Goal: Transaction & Acquisition: Obtain resource

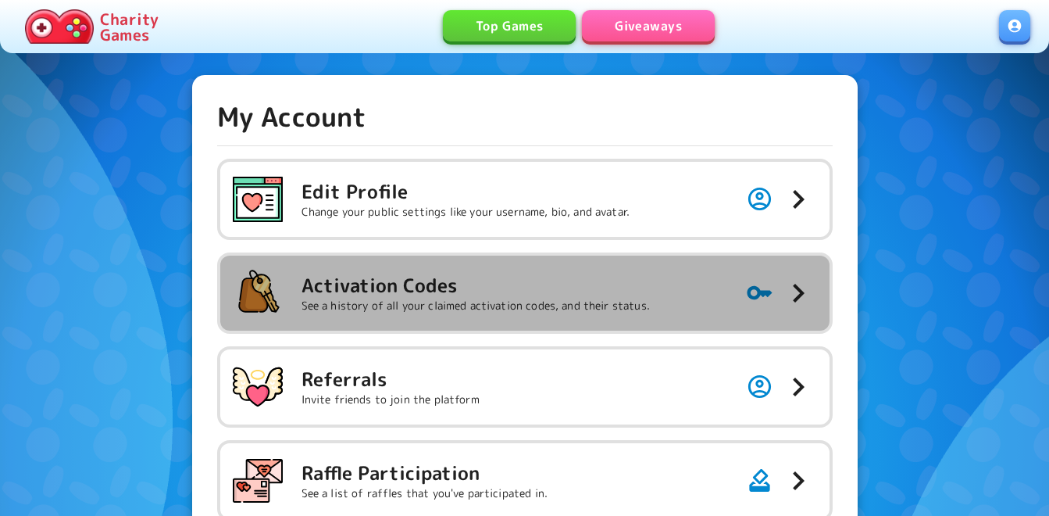
click at [569, 294] on h5 "Activation Codes" at bounding box center [476, 285] width 348 height 25
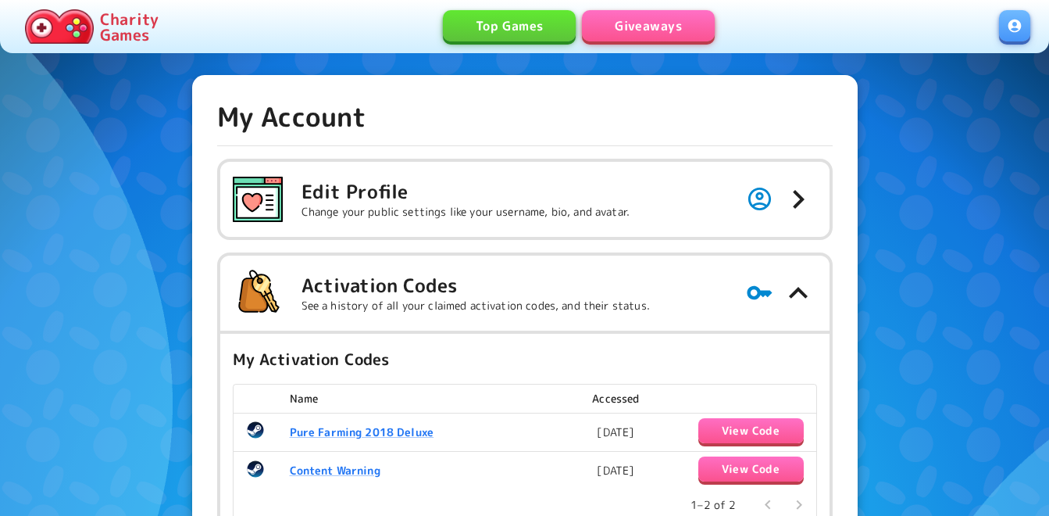
click at [643, 57] on div at bounding box center [524, 37] width 1049 height 50
click at [643, 19] on link "Giveaways" at bounding box center [648, 25] width 133 height 31
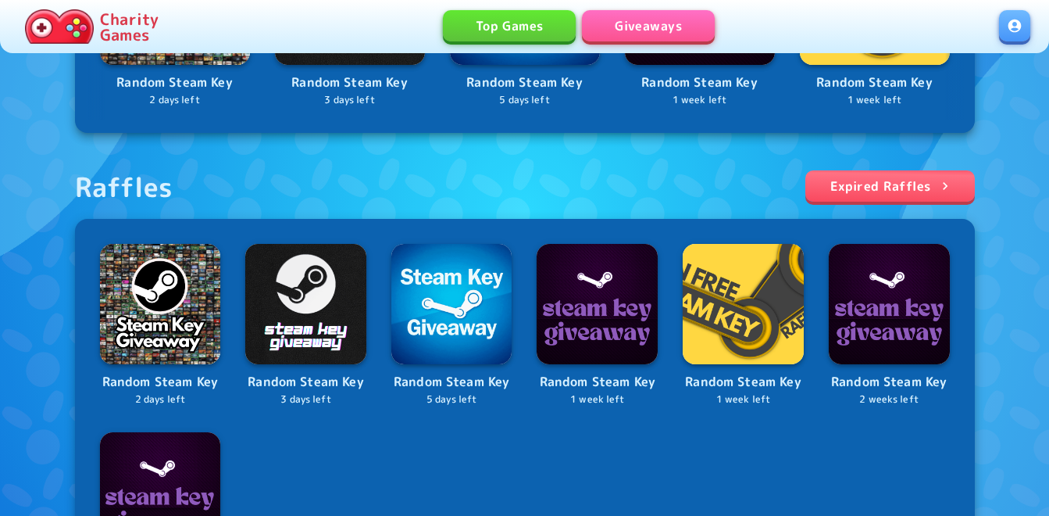
scroll to position [547, 0]
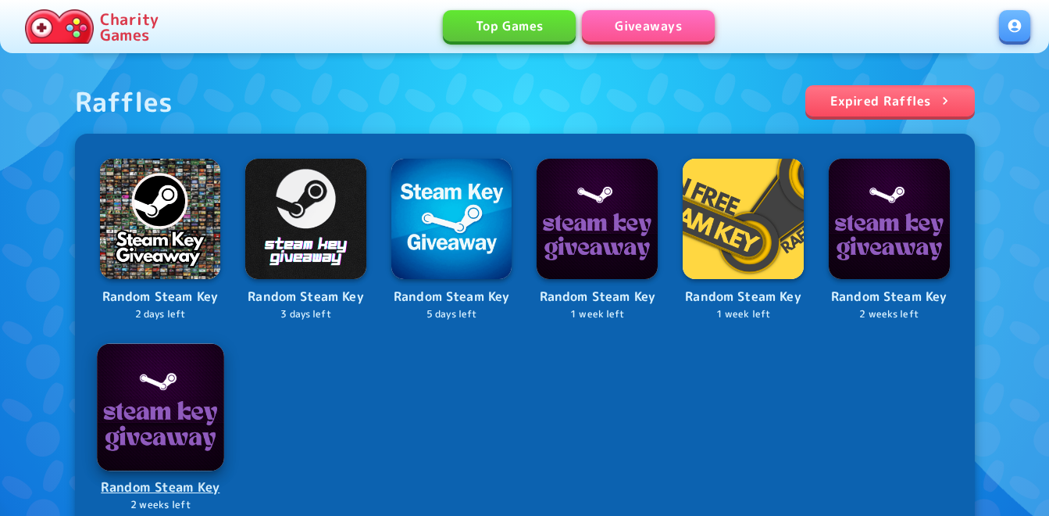
click at [190, 406] on img at bounding box center [160, 406] width 127 height 127
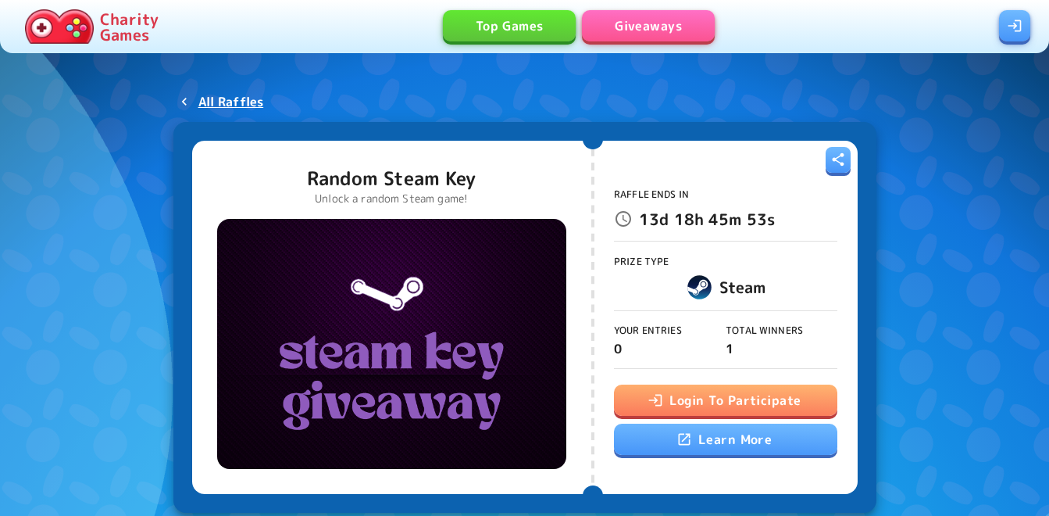
scroll to position [78, 0]
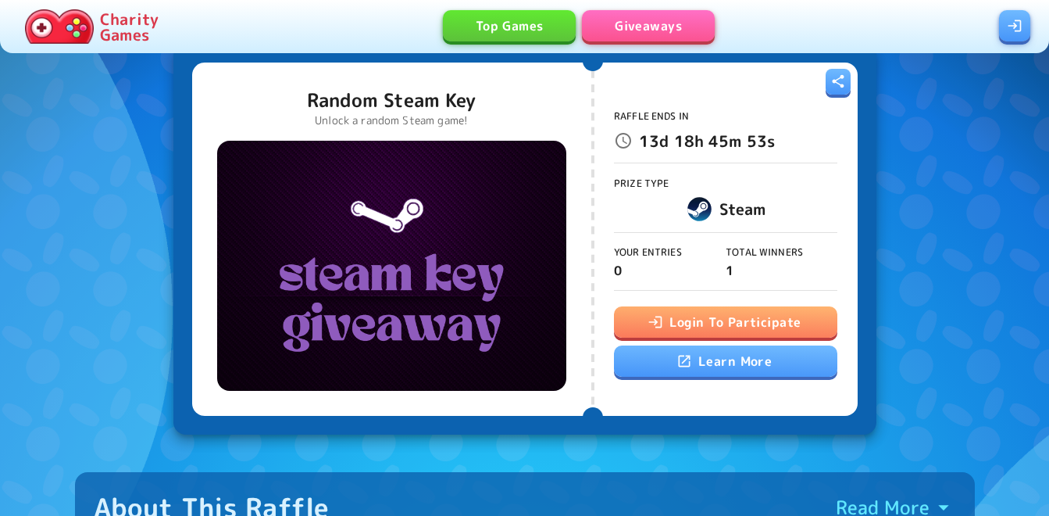
click at [1016, 24] on link at bounding box center [1014, 25] width 31 height 31
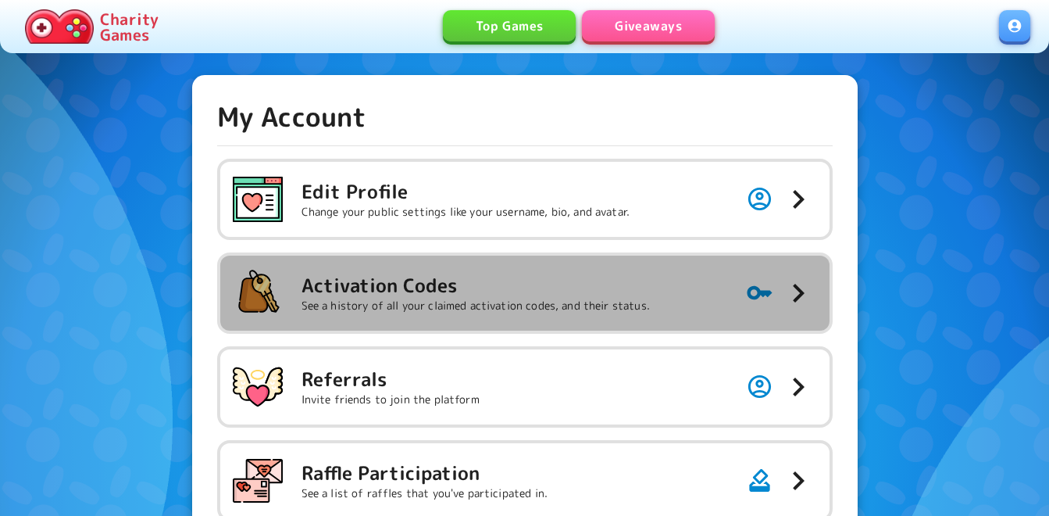
click at [455, 279] on h5 "Activation Codes" at bounding box center [476, 285] width 348 height 25
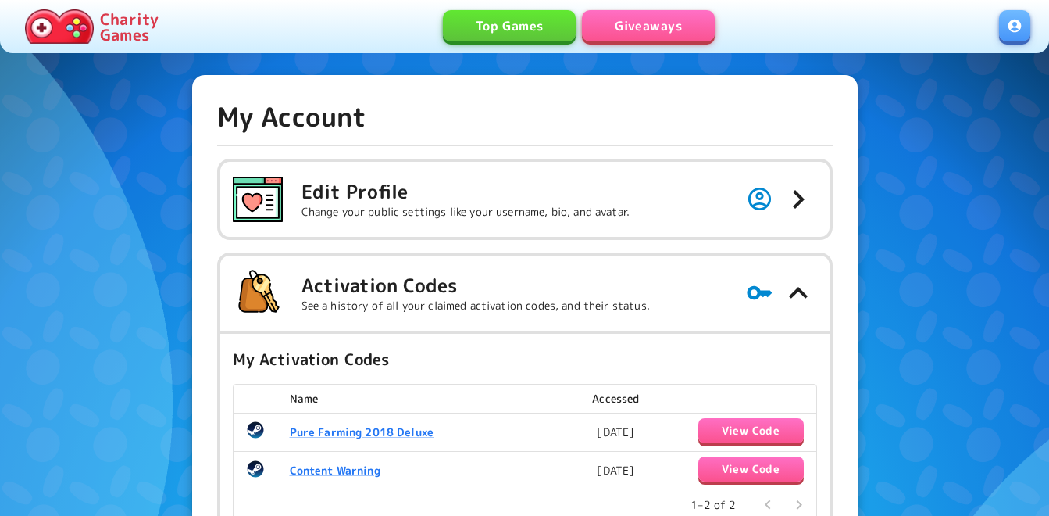
click at [644, 17] on link "Giveaways" at bounding box center [648, 25] width 133 height 31
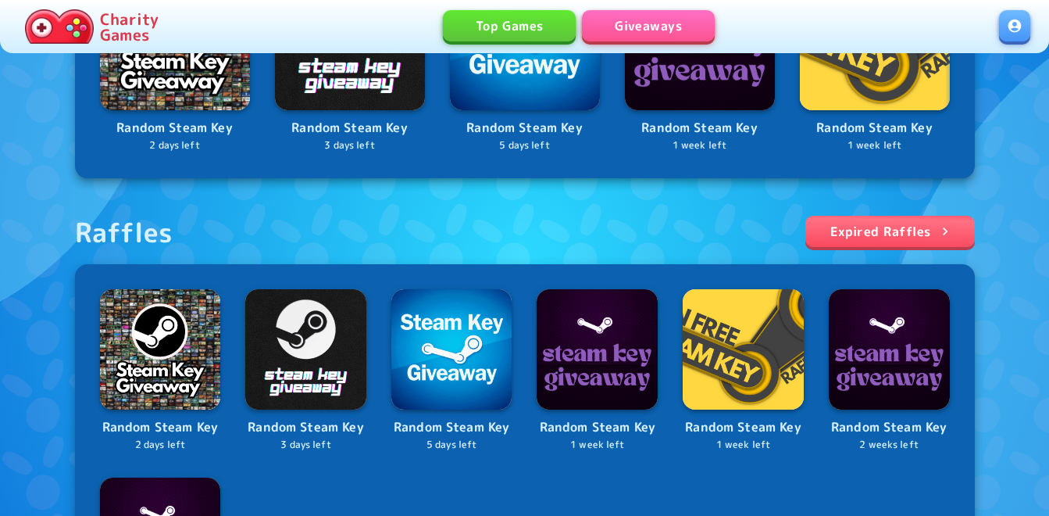
scroll to position [547, 0]
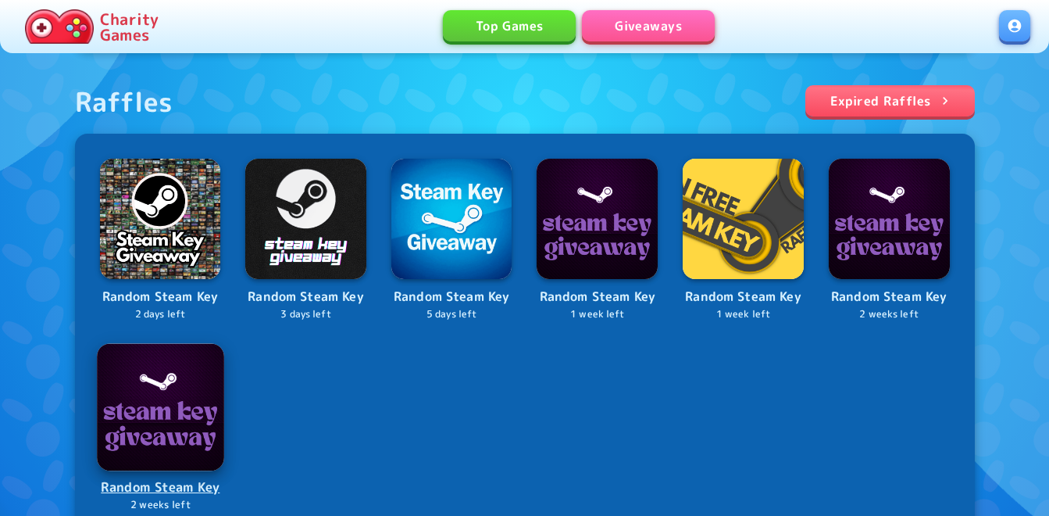
click at [189, 373] on img at bounding box center [160, 406] width 127 height 127
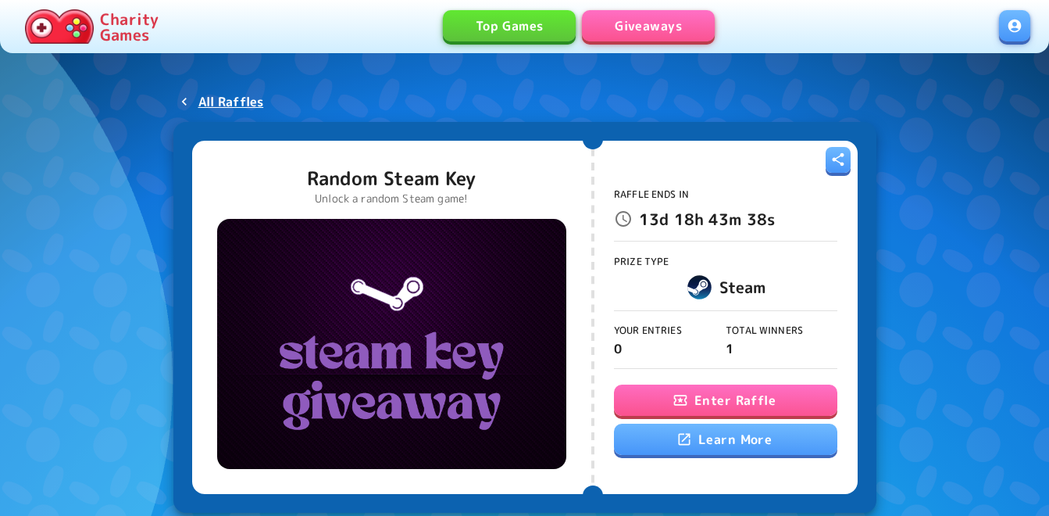
click at [695, 402] on button "Enter Raffle" at bounding box center [725, 399] width 223 height 31
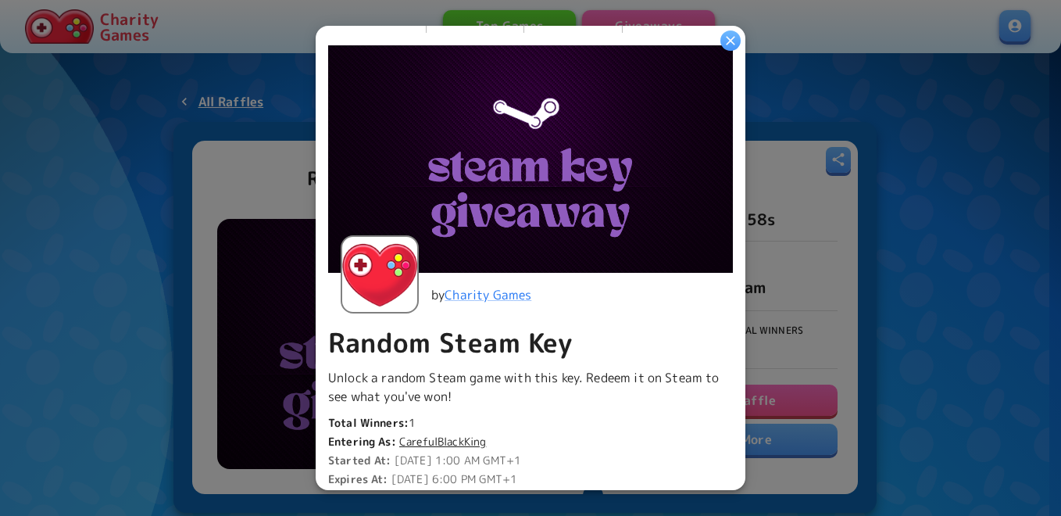
scroll to position [234, 0]
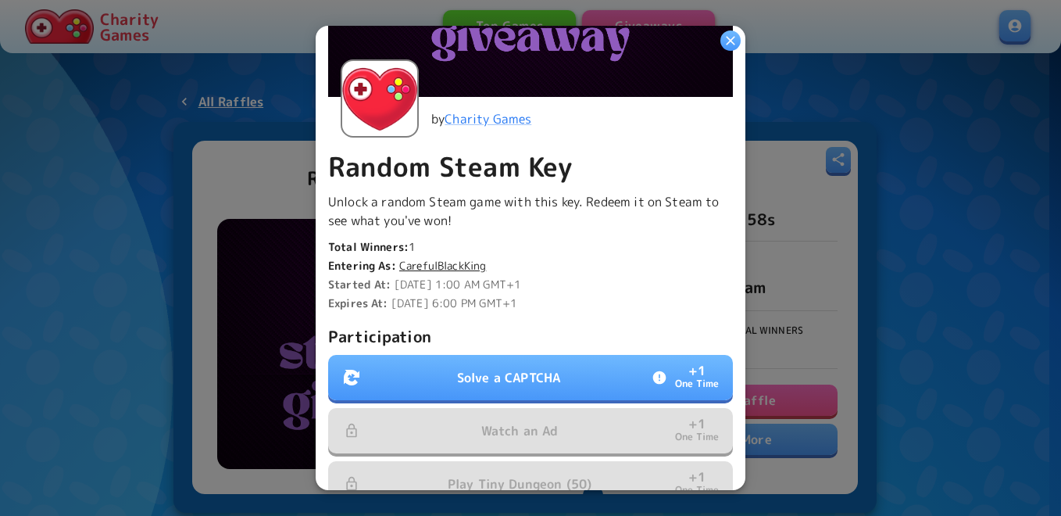
click at [488, 374] on p "Solve a CAPTCHA" at bounding box center [508, 377] width 103 height 19
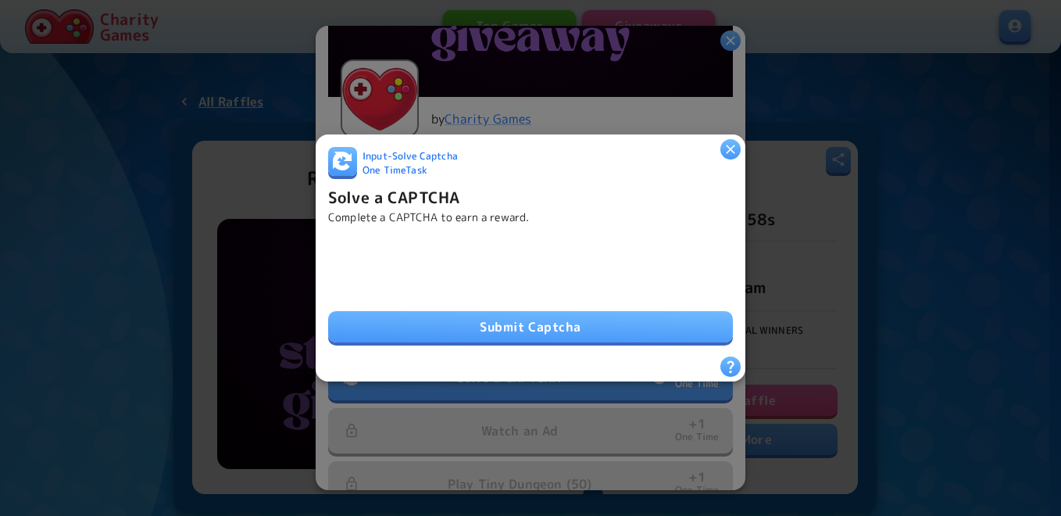
click at [470, 321] on button "Submit Captcha" at bounding box center [530, 326] width 405 height 31
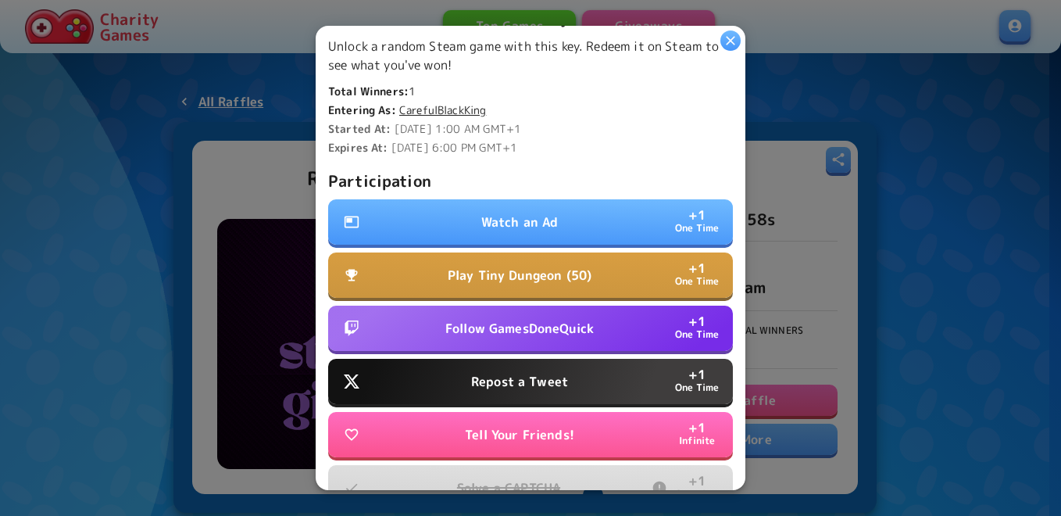
scroll to position [391, 0]
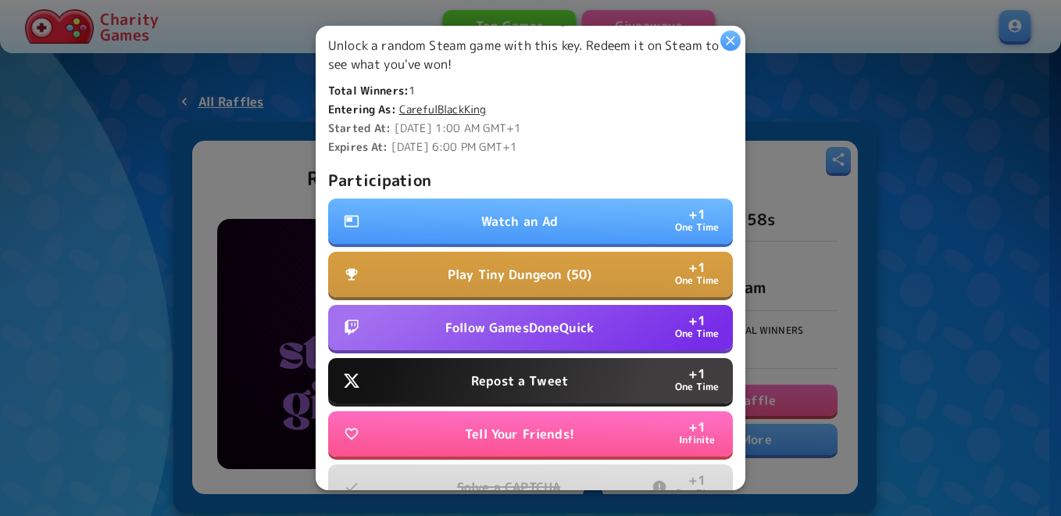
click at [512, 213] on p "Watch an Ad" at bounding box center [519, 221] width 77 height 19
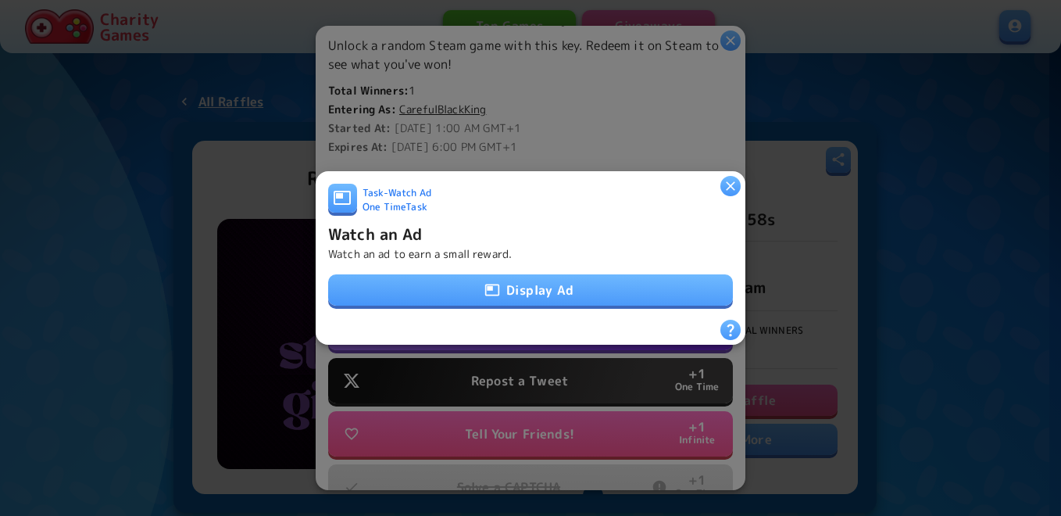
click at [520, 280] on button "Display Ad" at bounding box center [530, 289] width 405 height 31
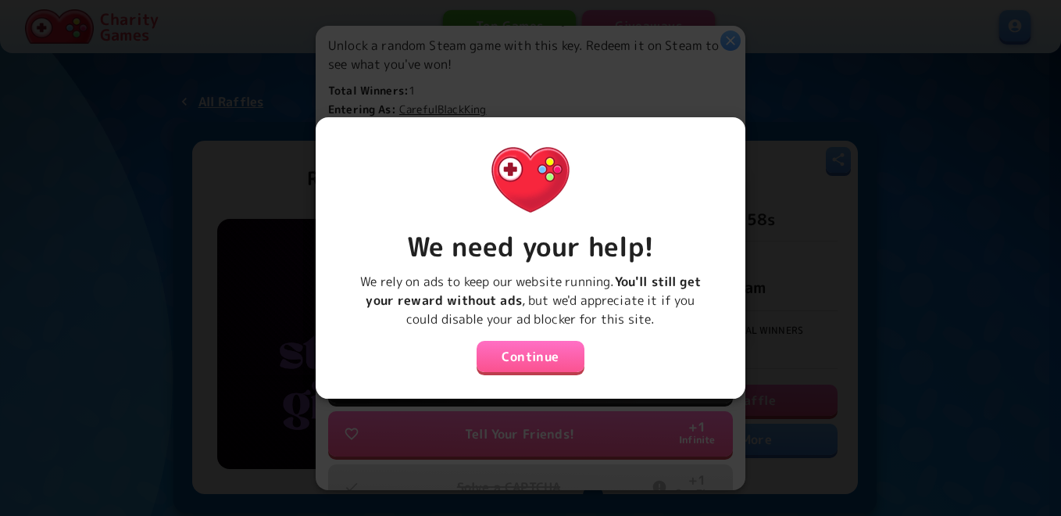
click at [544, 349] on button "Continue" at bounding box center [531, 356] width 108 height 31
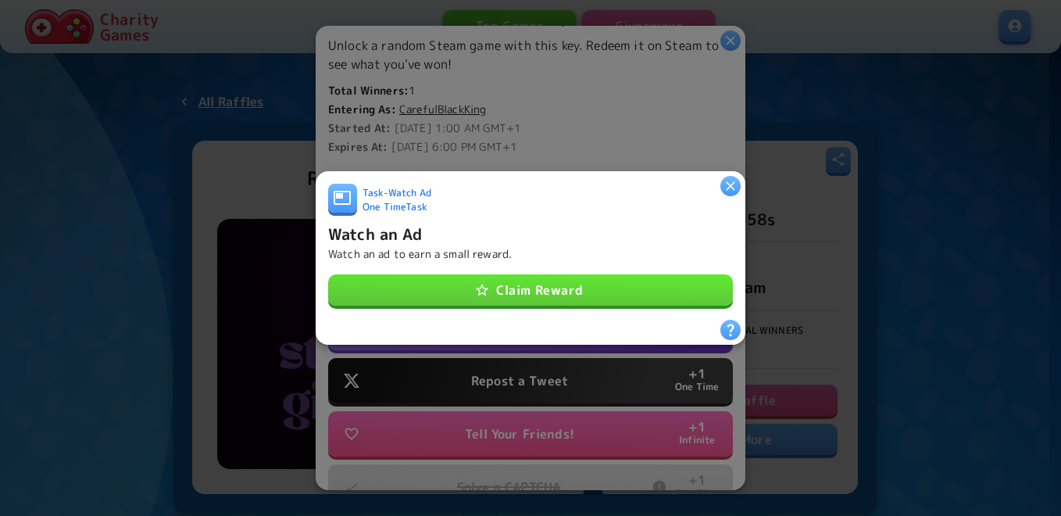
click at [548, 277] on button "Claim Reward" at bounding box center [530, 289] width 405 height 31
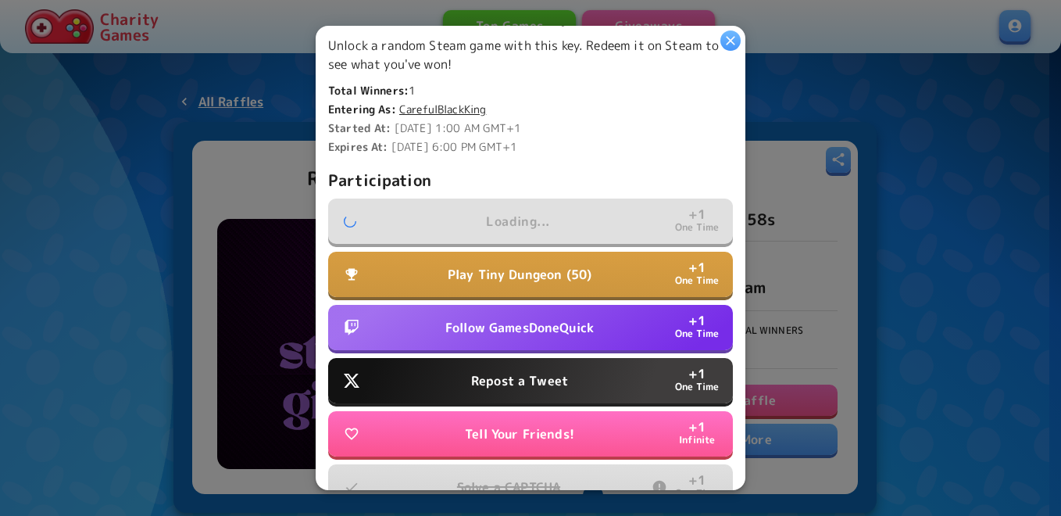
click at [527, 309] on button "Follow GamesDoneQuick + 1 One Time" at bounding box center [530, 327] width 405 height 45
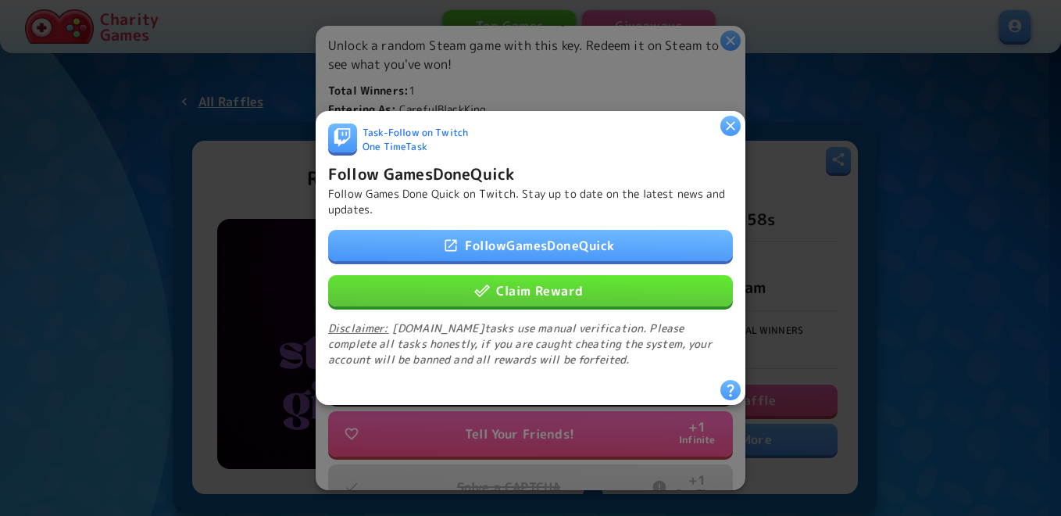
click at [545, 284] on button "Claim Reward" at bounding box center [530, 290] width 405 height 31
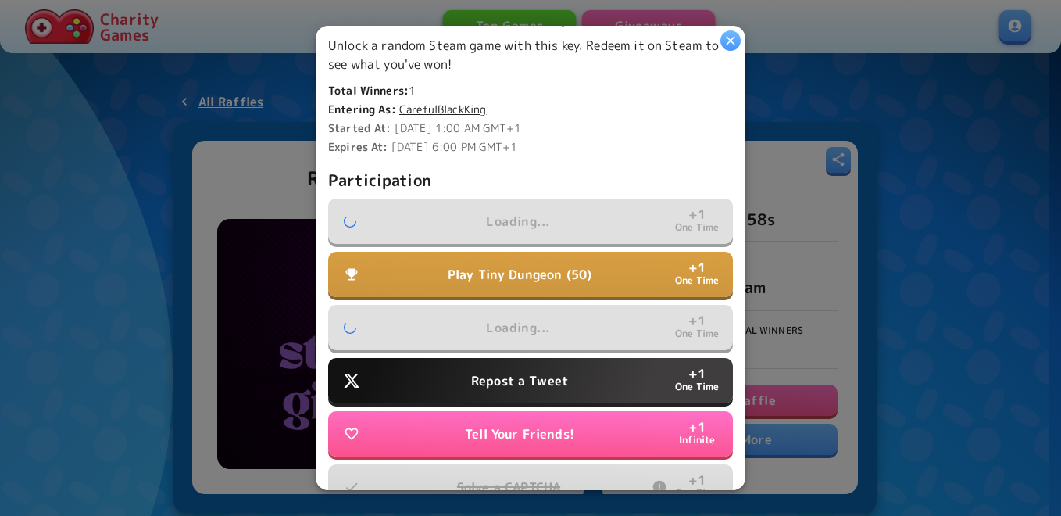
click at [528, 371] on p "Repost a Tweet" at bounding box center [519, 380] width 97 height 19
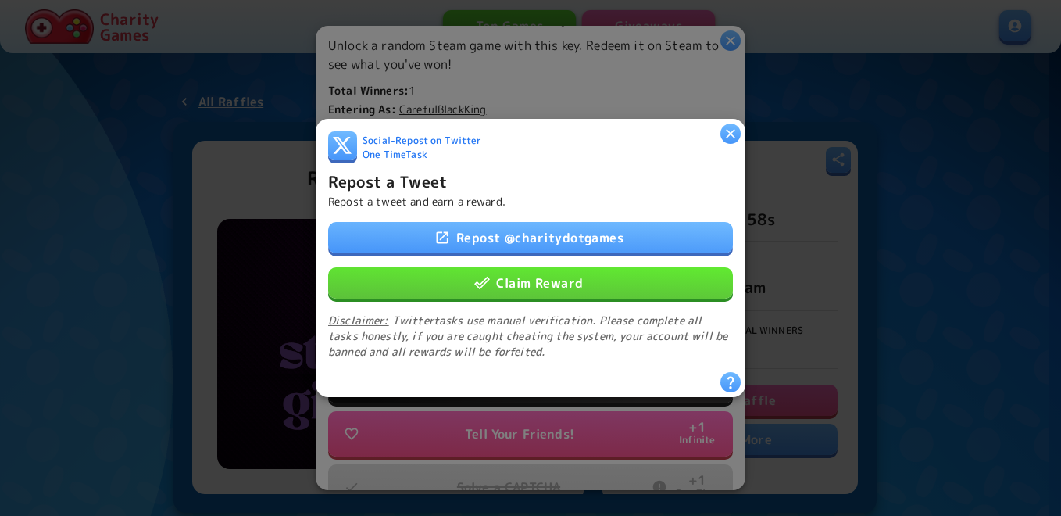
click at [559, 277] on button "Claim Reward" at bounding box center [530, 282] width 405 height 31
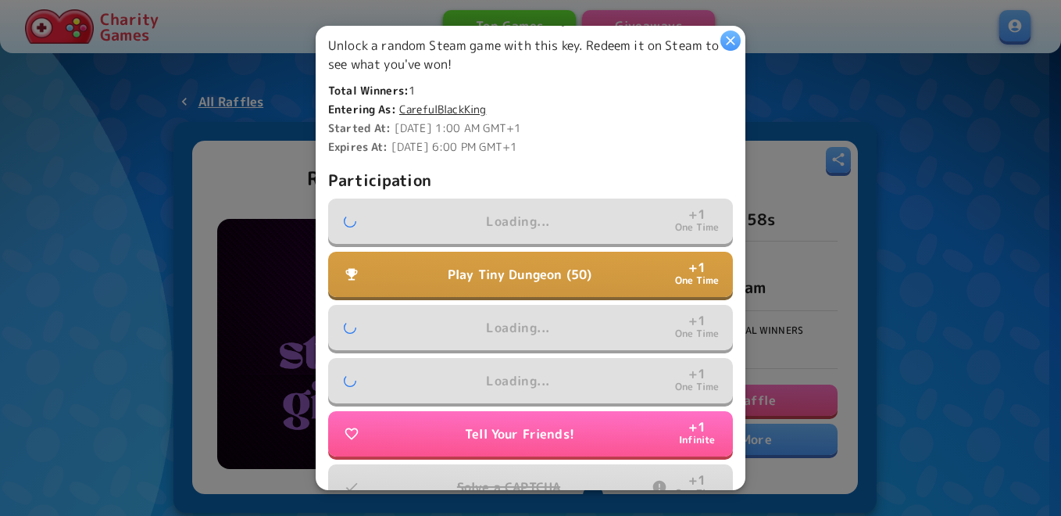
click at [494, 276] on p "Play Tiny Dungeon (50)" at bounding box center [520, 274] width 144 height 19
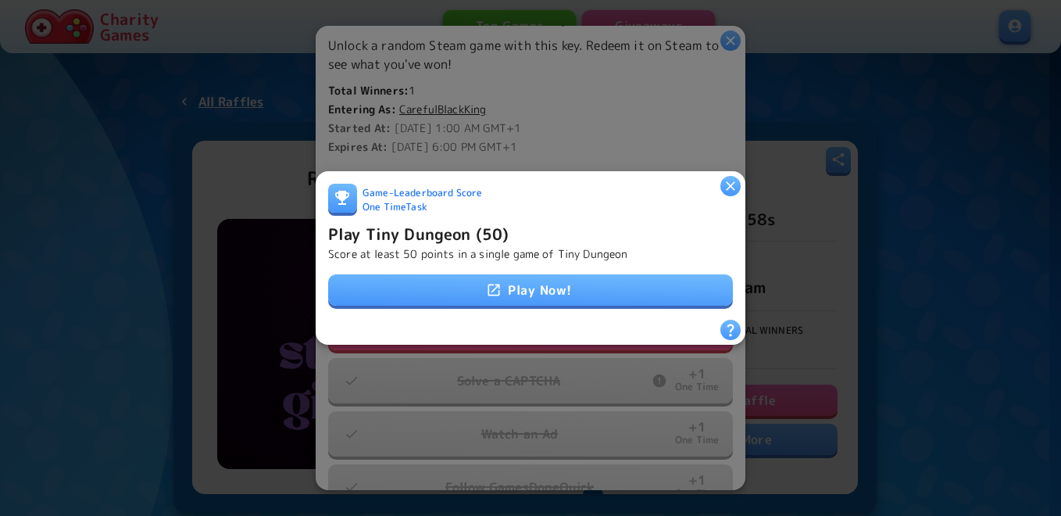
click at [729, 186] on icon "button" at bounding box center [731, 186] width 16 height 16
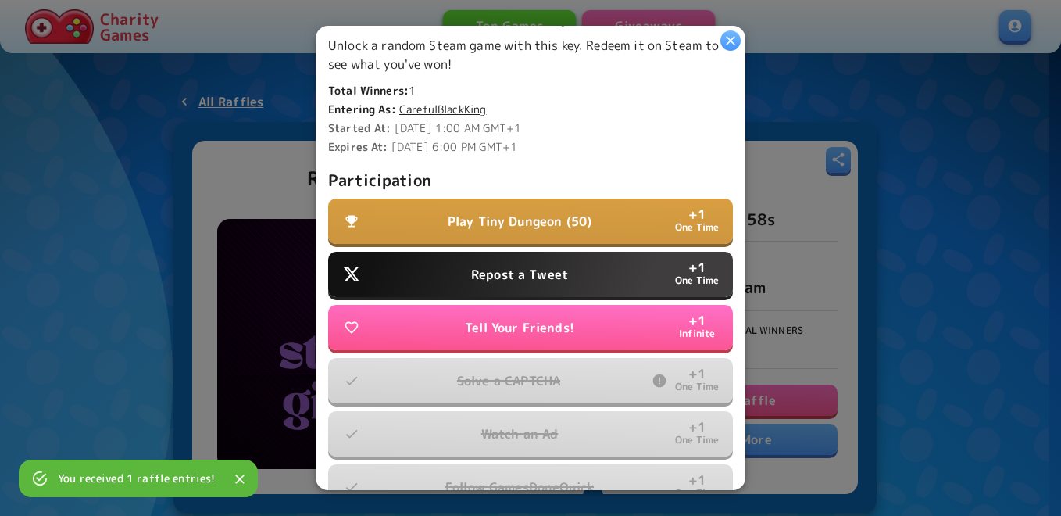
click at [486, 265] on p "Repost a Tweet" at bounding box center [519, 274] width 97 height 19
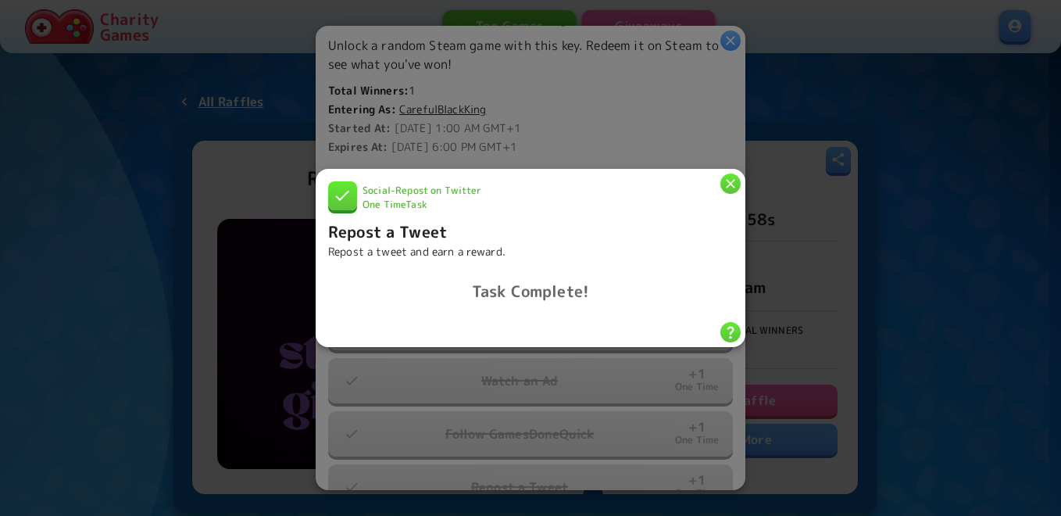
click at [733, 177] on icon "button" at bounding box center [731, 184] width 16 height 16
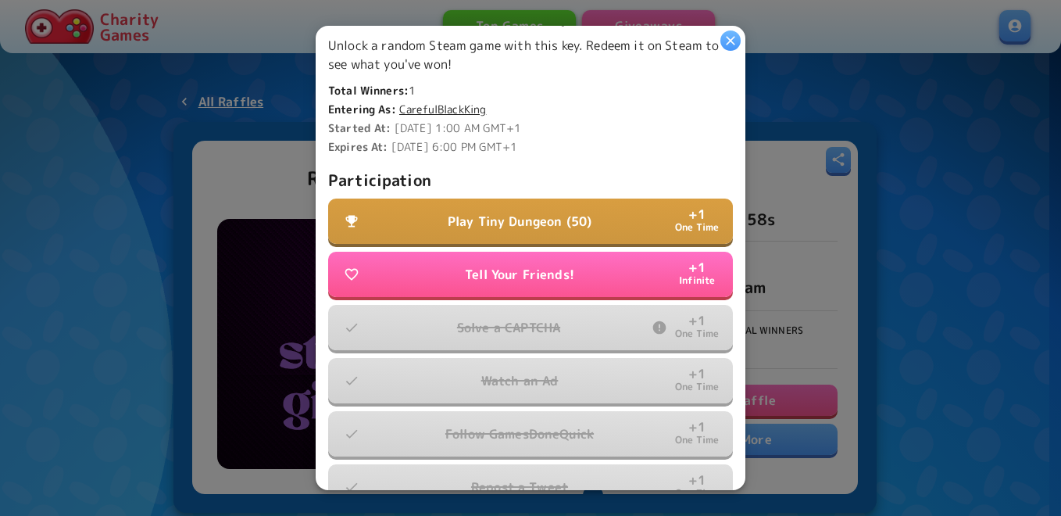
scroll to position [416, 0]
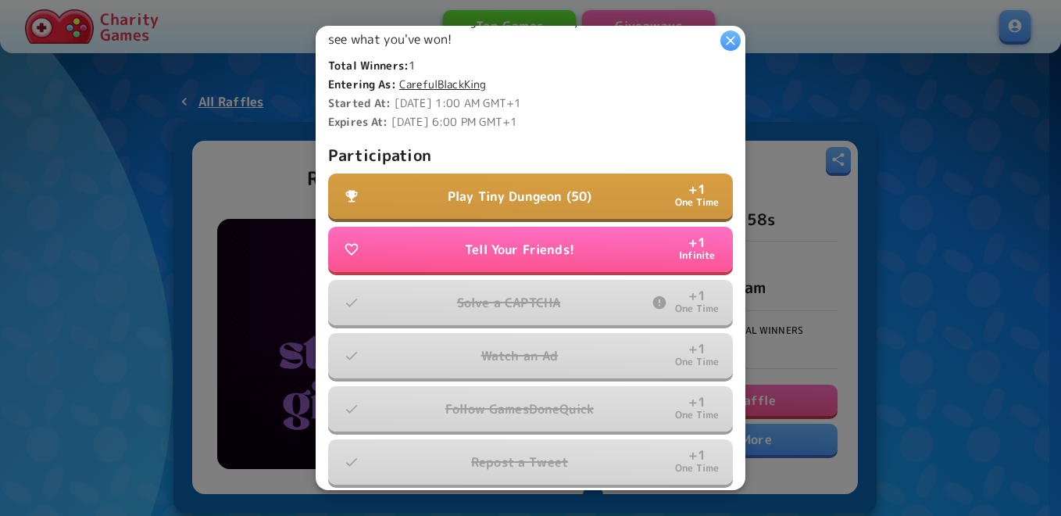
click at [532, 193] on p "Play Tiny Dungeon (50)" at bounding box center [520, 196] width 144 height 19
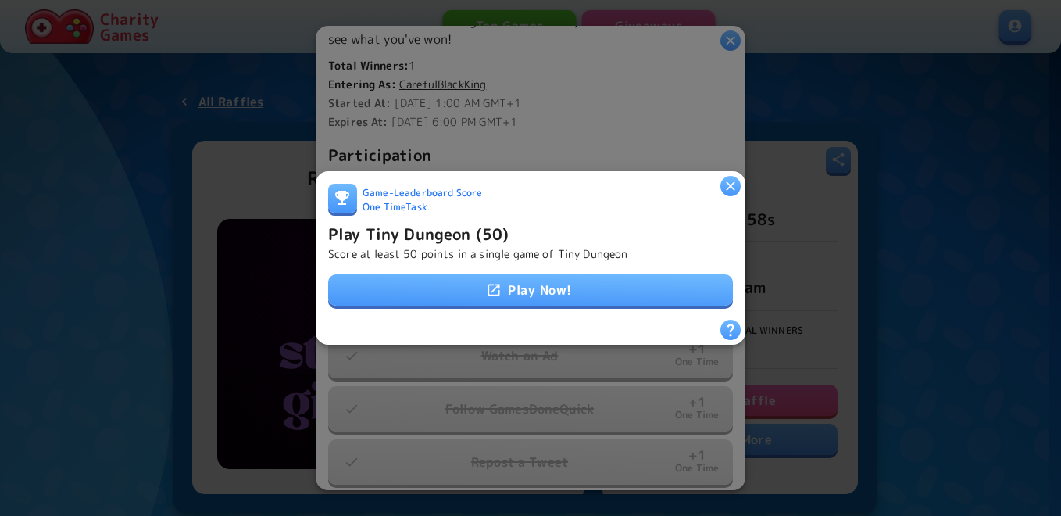
click at [575, 280] on link "Play Now!" at bounding box center [530, 289] width 405 height 31
click at [449, 227] on h6 "Play Tiny Dungeon (50)" at bounding box center [418, 233] width 180 height 25
click at [448, 246] on p "Score at least 50 points in a single game of Tiny Dungeon" at bounding box center [478, 254] width 300 height 16
click at [448, 234] on h6 "Play Tiny Dungeon (50)" at bounding box center [418, 233] width 180 height 25
click at [443, 246] on p "Score at least 50 points in a single game of Tiny Dungeon" at bounding box center [478, 254] width 300 height 16
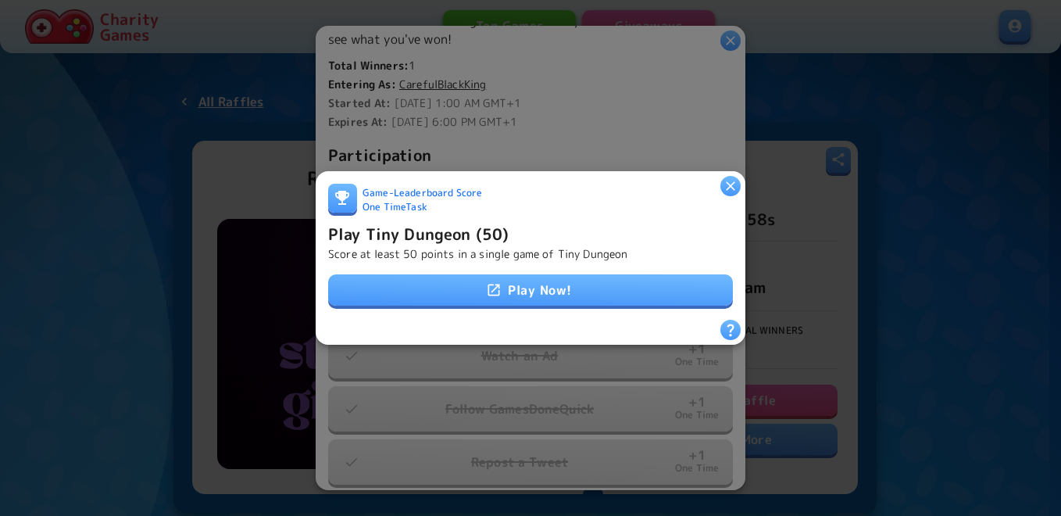
click at [474, 221] on h6 "Play Tiny Dungeon (50)" at bounding box center [418, 233] width 180 height 25
click at [466, 230] on h6 "Play Tiny Dungeon (50)" at bounding box center [418, 233] width 180 height 25
click at [440, 246] on p "Score at least 50 points in a single game of Tiny Dungeon" at bounding box center [478, 254] width 300 height 16
click at [433, 234] on h6 "Play Tiny Dungeon (50)" at bounding box center [418, 233] width 180 height 25
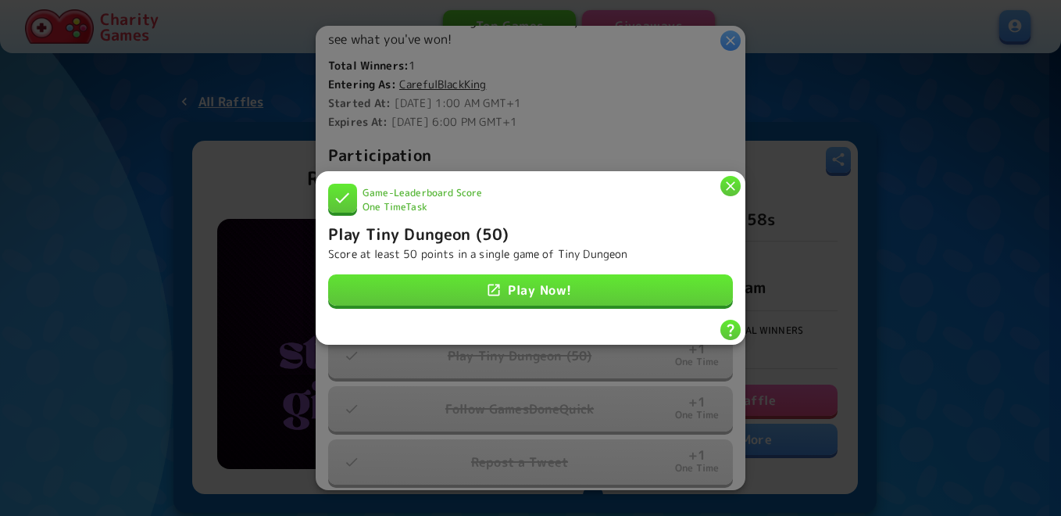
click at [728, 181] on icon "button" at bounding box center [730, 185] width 9 height 9
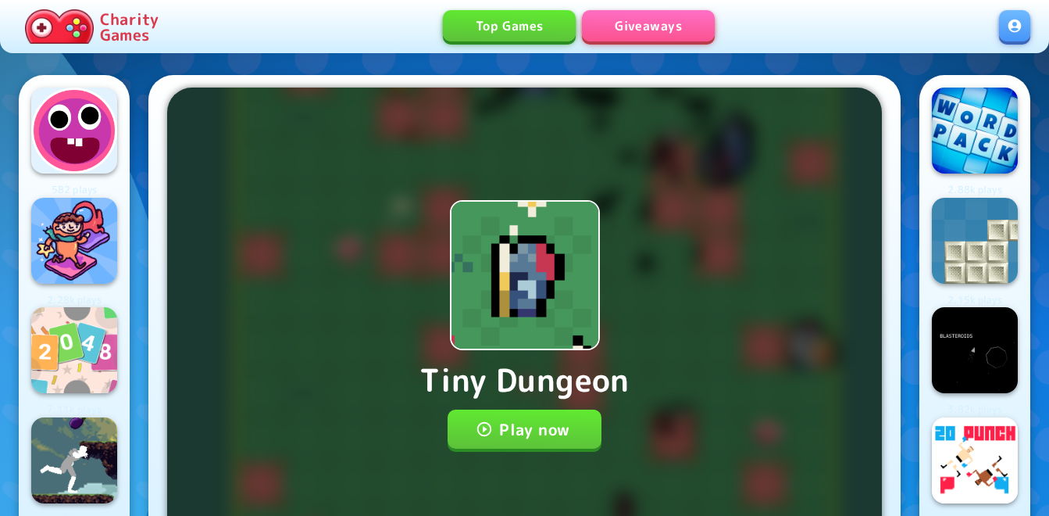
click at [498, 427] on button "Play now" at bounding box center [525, 428] width 154 height 39
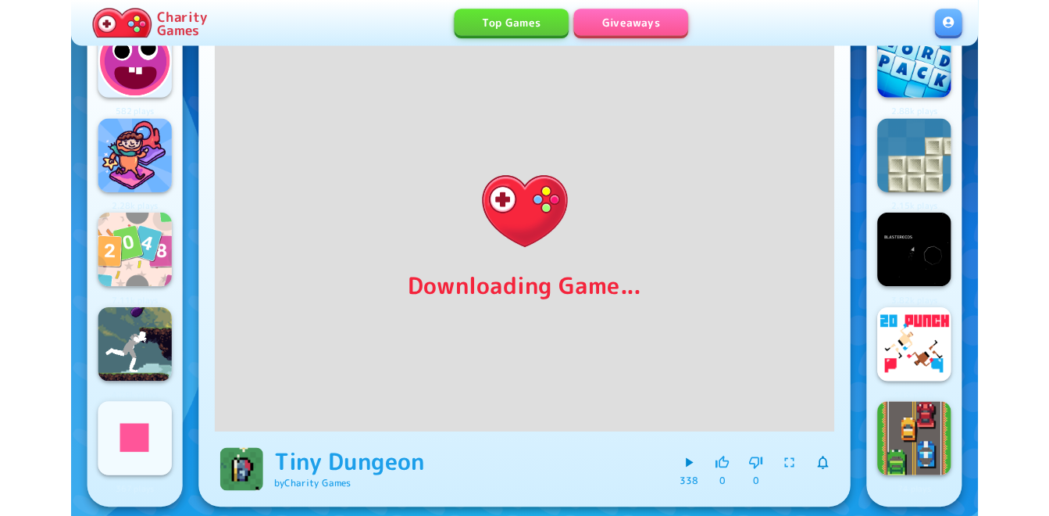
scroll to position [62, 0]
